Goal: Navigation & Orientation: Find specific page/section

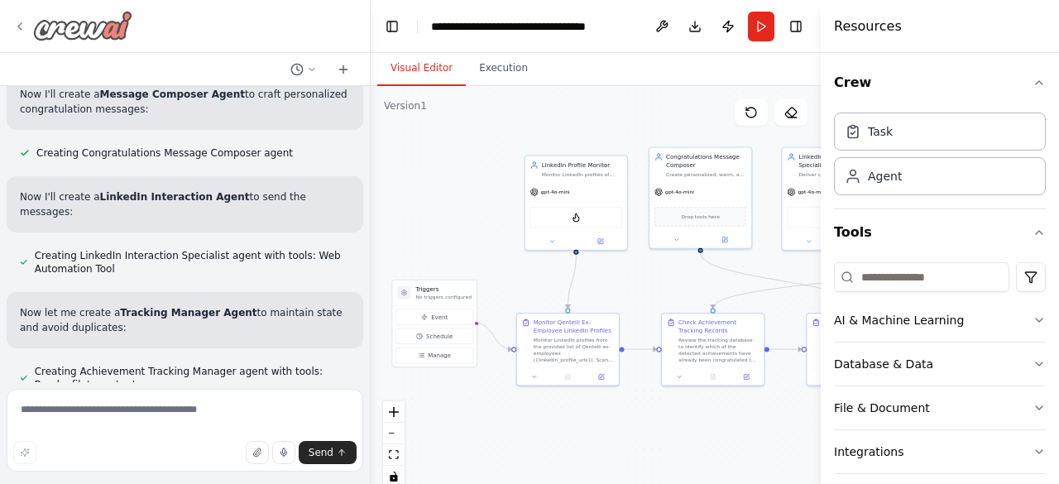
click at [24, 25] on icon at bounding box center [19, 26] width 13 height 13
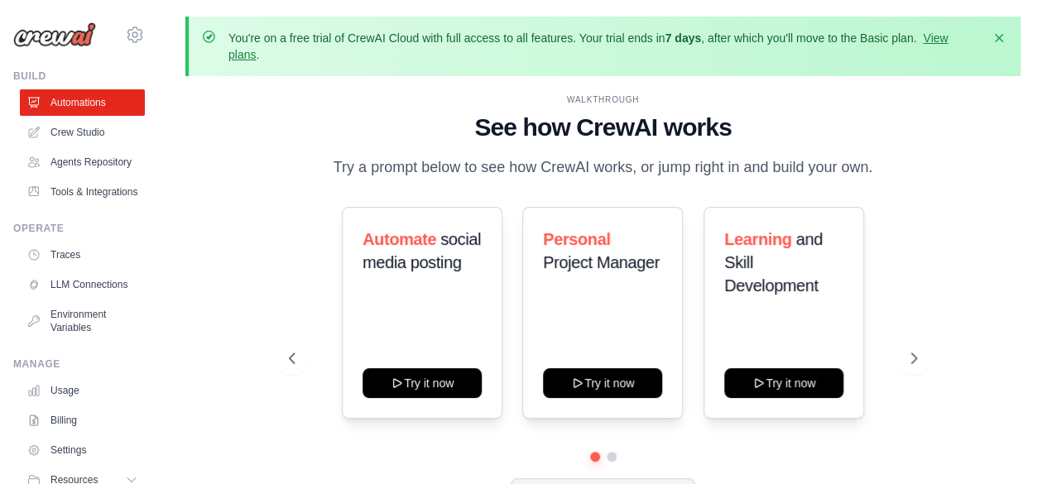
scroll to position [73, 0]
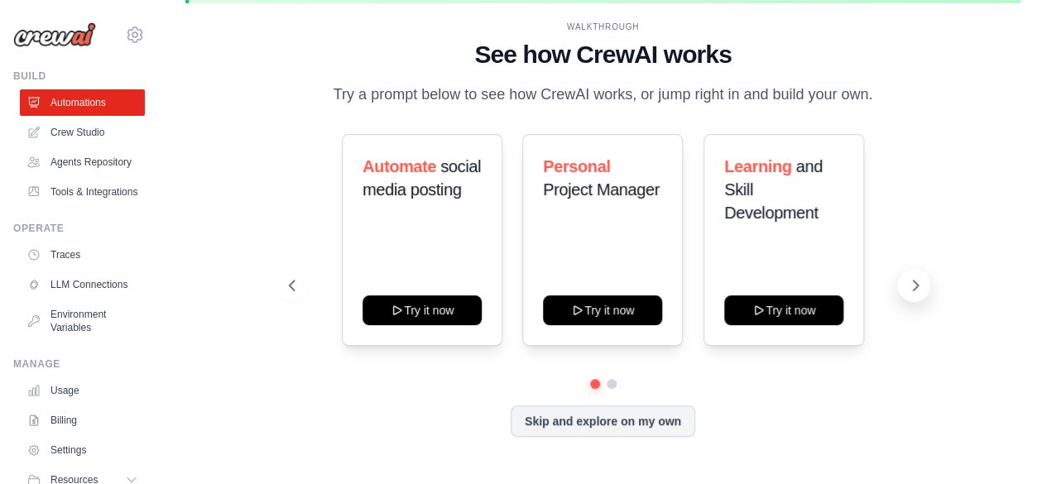
click at [915, 287] on icon at bounding box center [916, 286] width 5 height 10
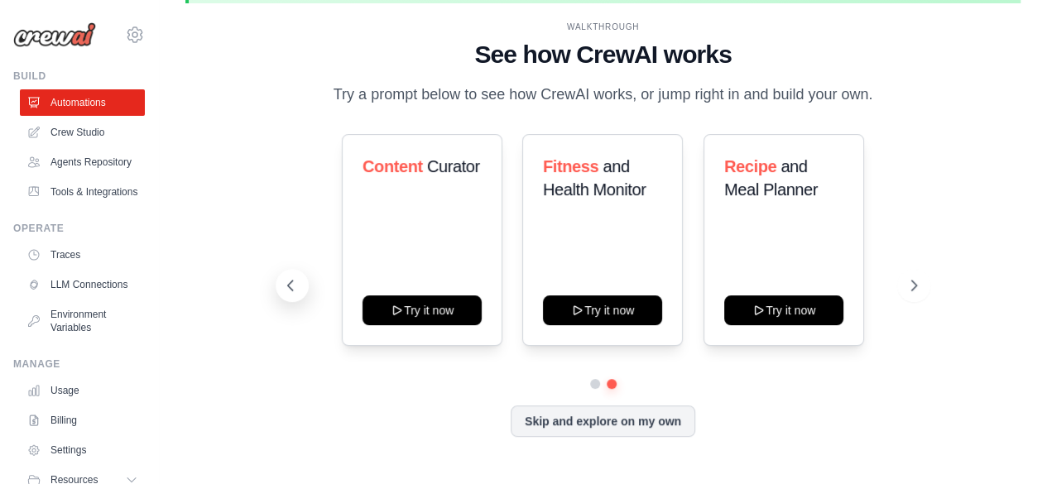
click at [285, 281] on icon at bounding box center [290, 285] width 17 height 17
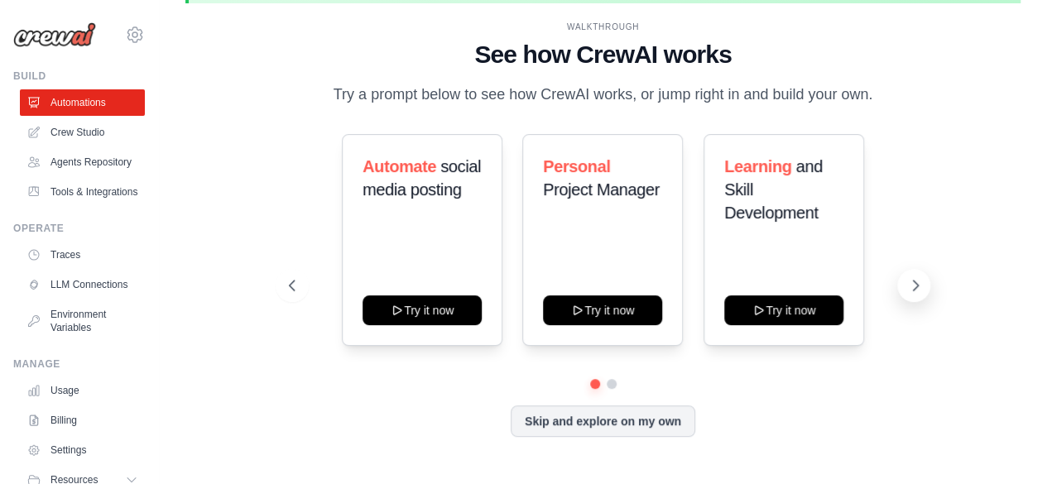
click at [913, 275] on button at bounding box center [913, 285] width 33 height 33
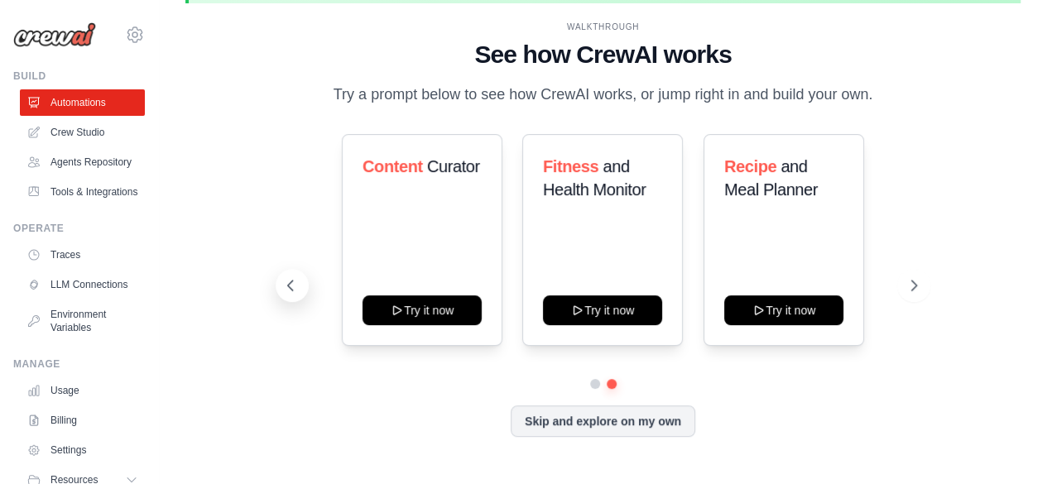
click at [289, 279] on icon at bounding box center [290, 285] width 17 height 17
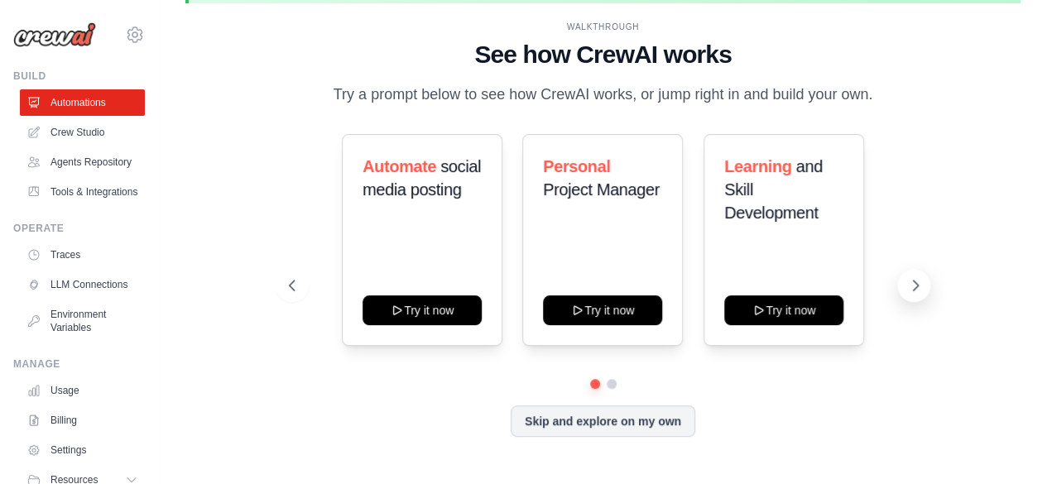
click at [922, 291] on icon at bounding box center [915, 285] width 17 height 17
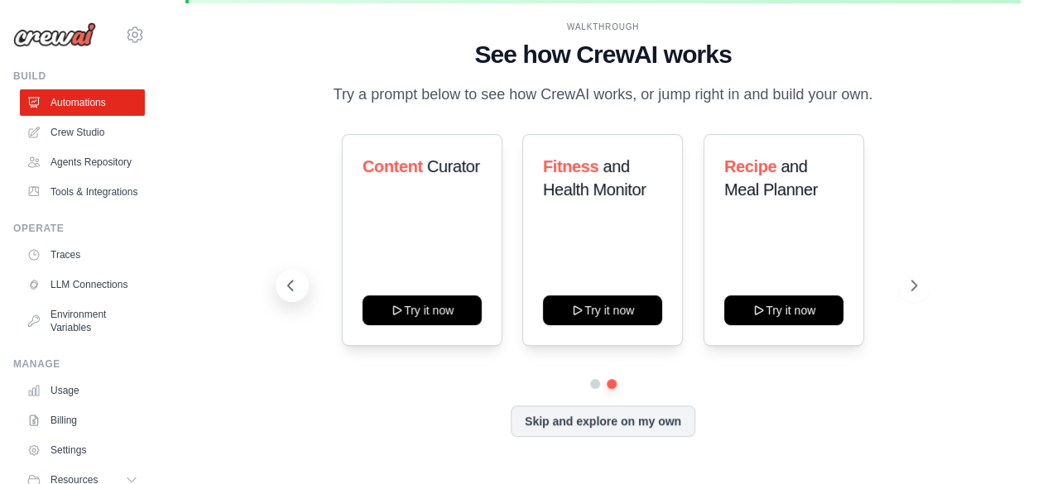
click at [290, 292] on icon at bounding box center [290, 285] width 17 height 17
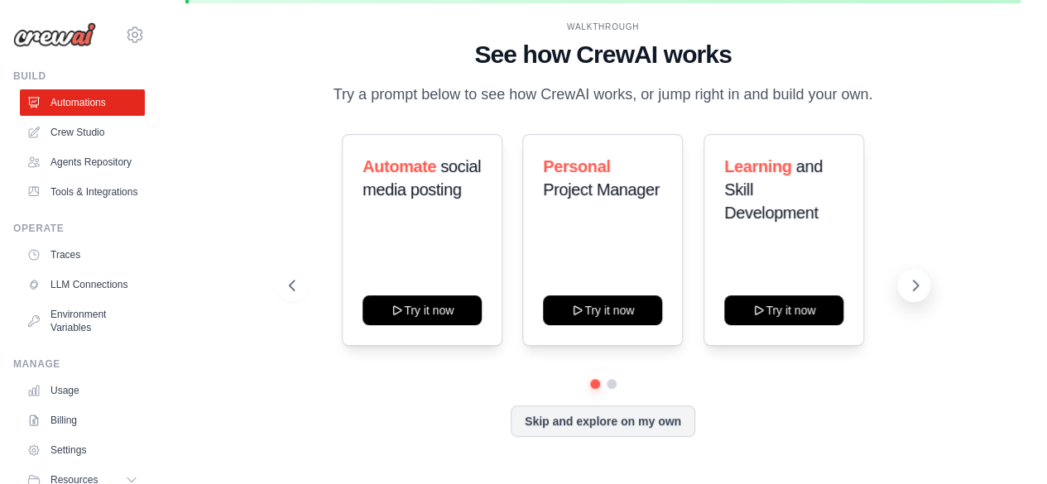
click at [919, 286] on icon at bounding box center [915, 285] width 17 height 17
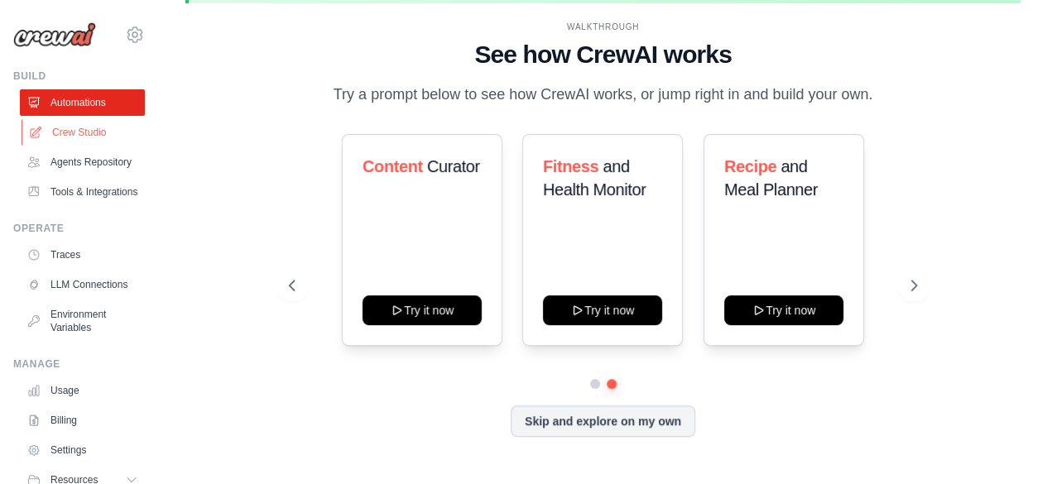
click at [72, 135] on link "Crew Studio" at bounding box center [84, 132] width 125 height 26
